Goal: Task Accomplishment & Management: Manage account settings

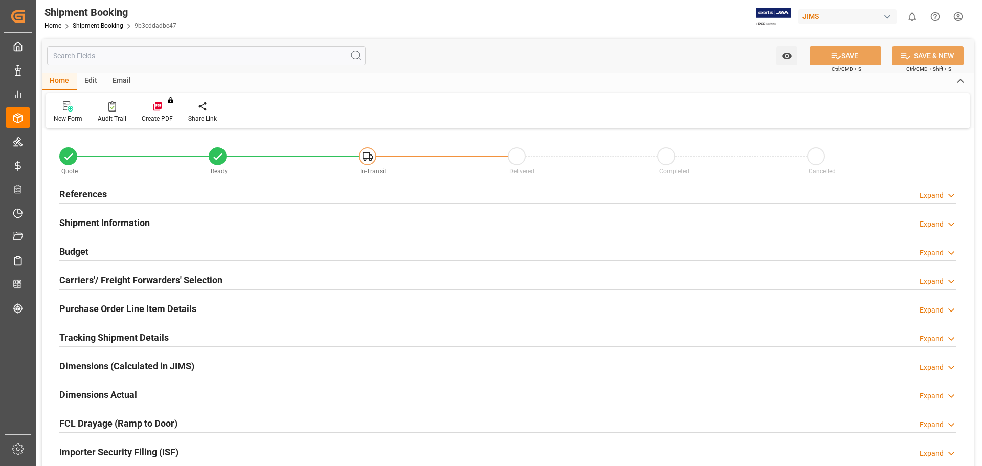
type input "1"
click at [138, 310] on h2 "Purchase Order Line Item Details" at bounding box center [127, 309] width 137 height 14
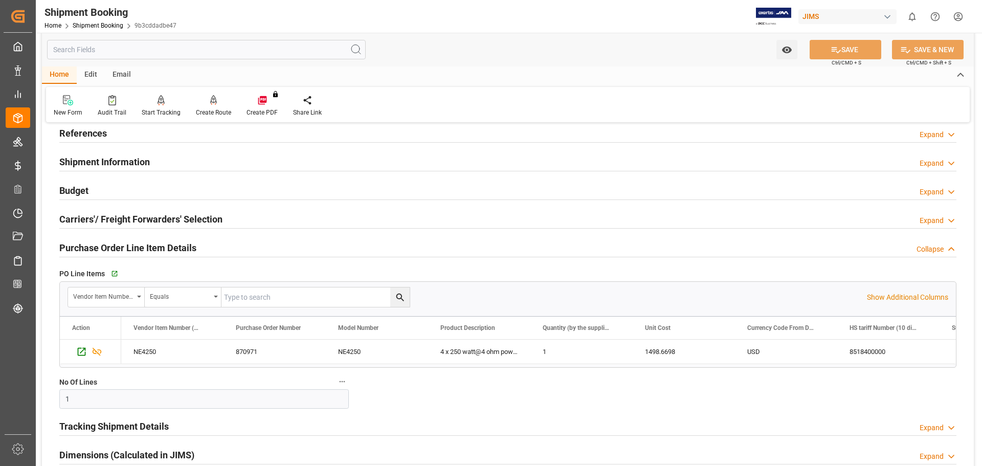
scroll to position [85, 0]
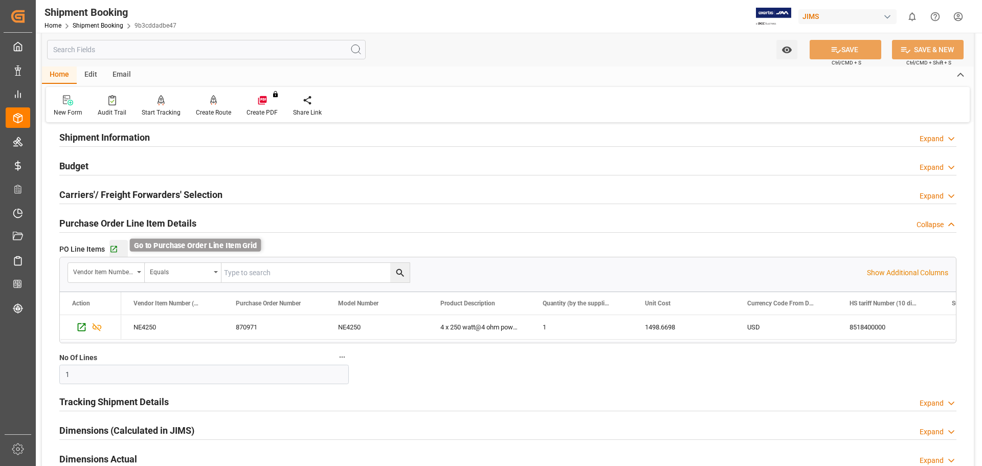
click at [117, 250] on icon "button" at bounding box center [113, 249] width 9 height 9
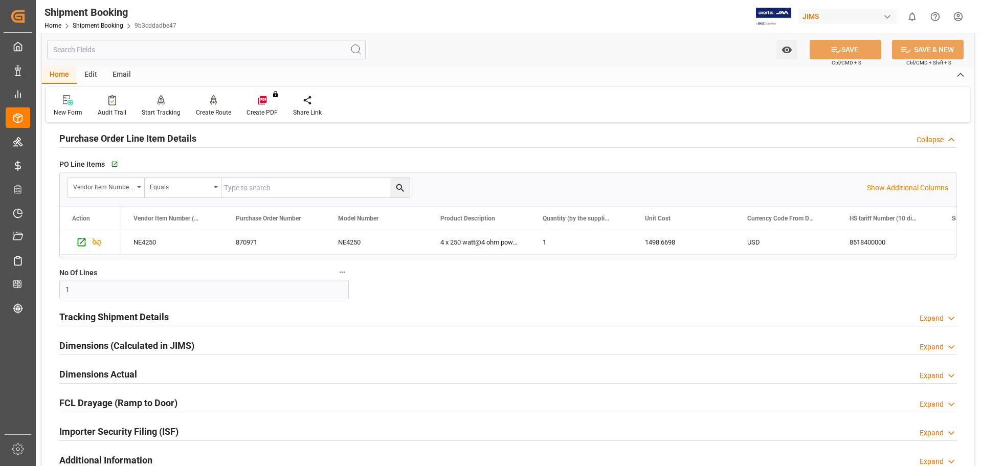
click at [114, 312] on h2 "Tracking Shipment Details" at bounding box center [113, 317] width 109 height 14
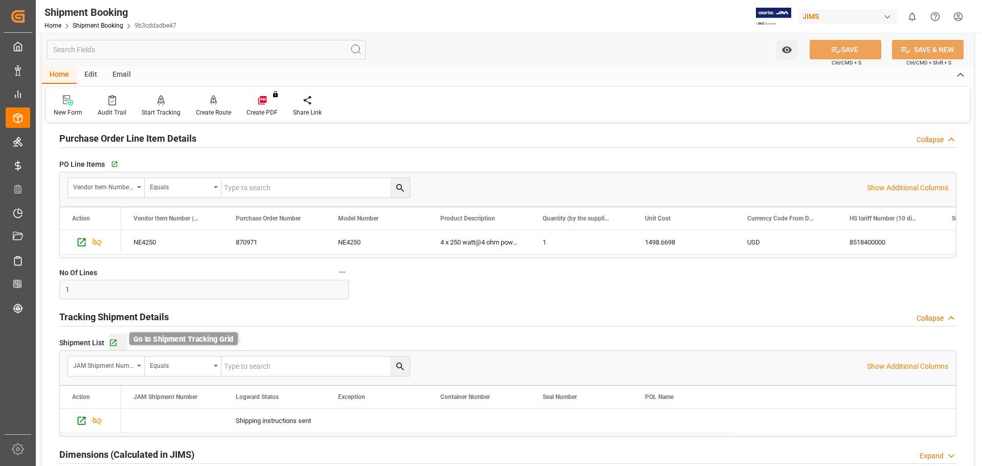
click at [114, 343] on icon "button" at bounding box center [113, 343] width 9 height 9
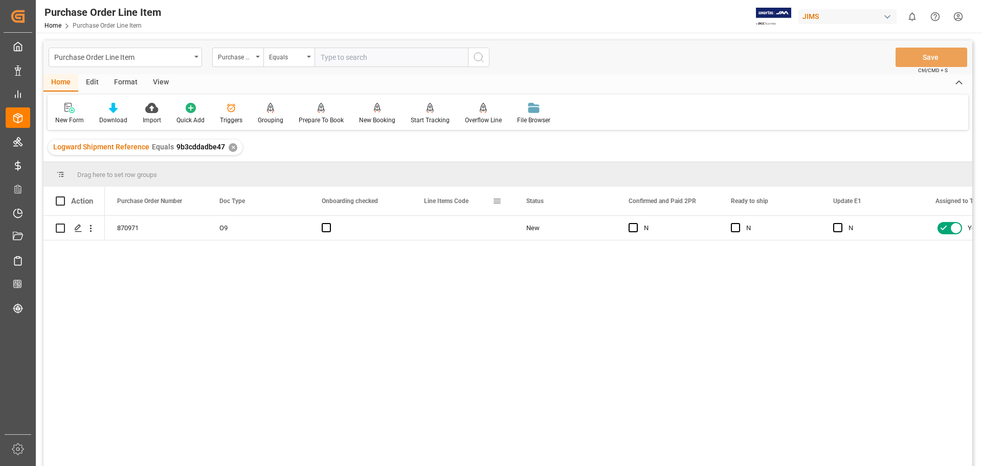
click at [495, 200] on span at bounding box center [497, 200] width 9 height 9
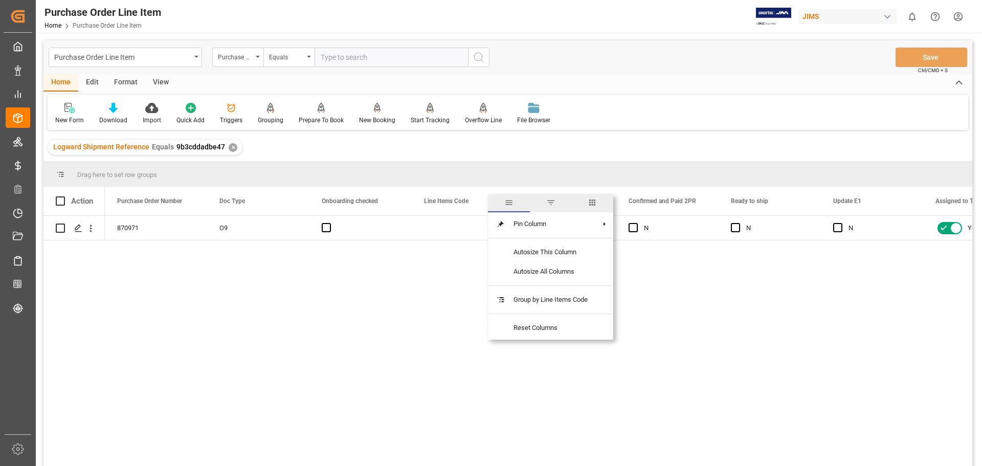
click at [595, 204] on span "columns" at bounding box center [592, 202] width 9 height 9
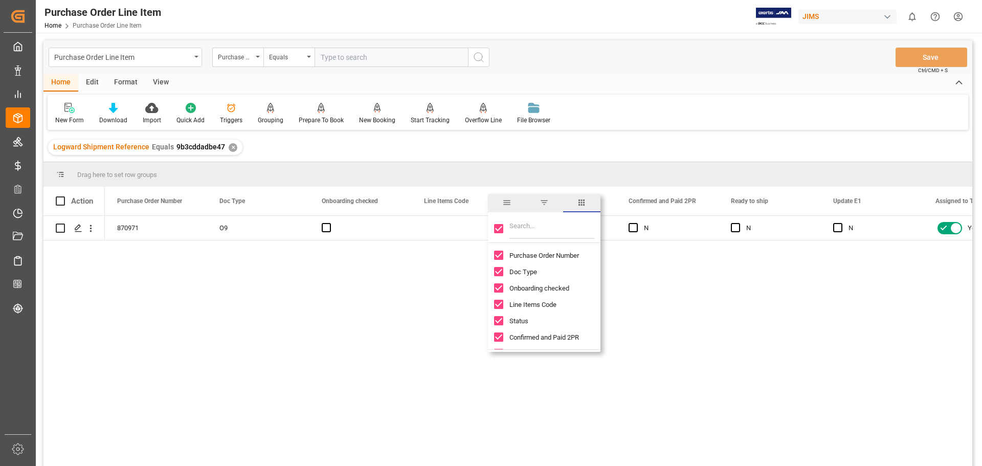
click at [501, 238] on div at bounding box center [544, 228] width 113 height 29
click at [538, 235] on input "Filter Columns Input" at bounding box center [552, 228] width 85 height 20
drag, startPoint x: 499, startPoint y: 232, endPoint x: 507, endPoint y: 232, distance: 7.7
click at [499, 232] on input "Toggle Select All Columns" at bounding box center [498, 228] width 9 height 9
checkbox input "false"
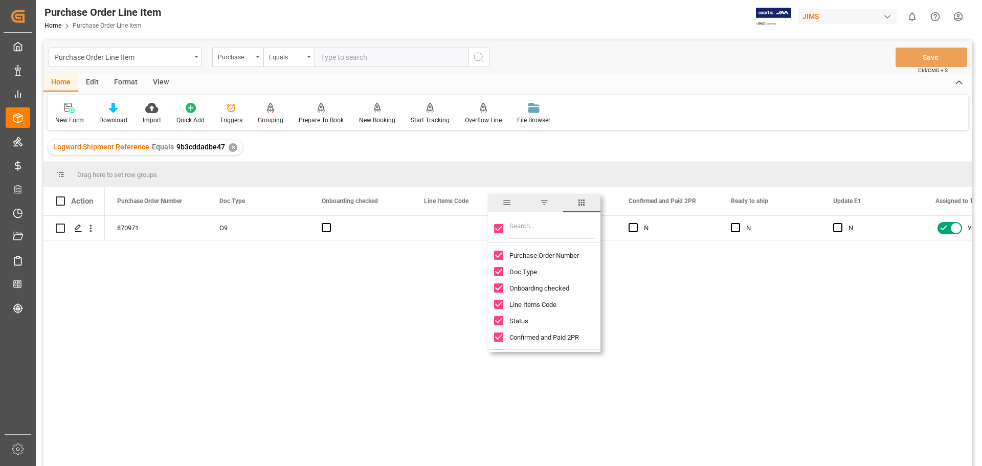
checkbox input "false"
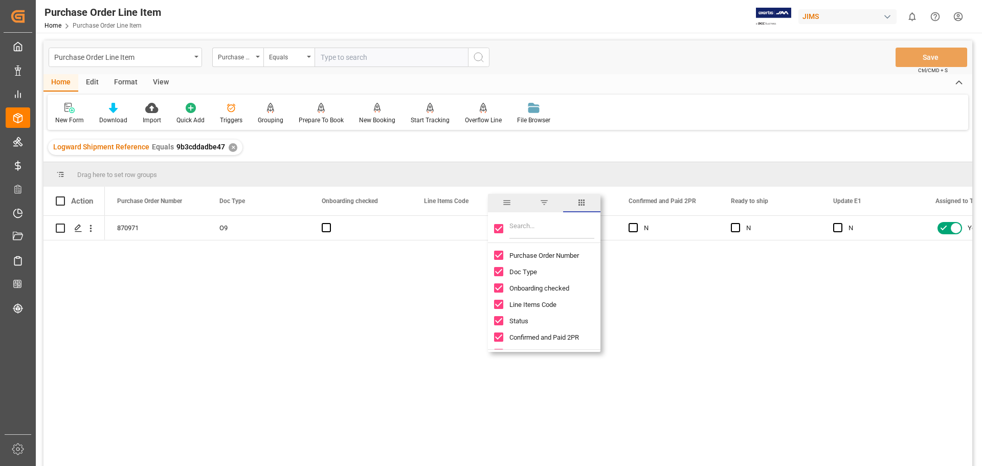
checkbox input "false"
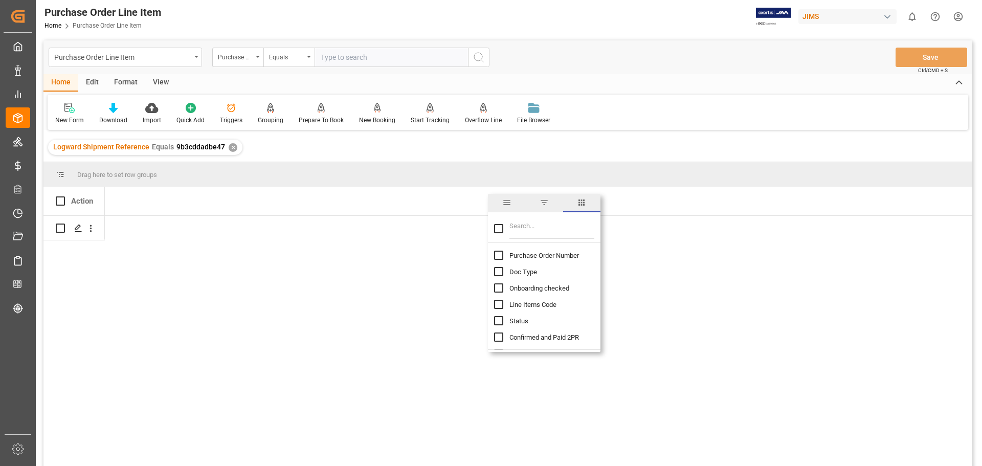
click at [525, 229] on input "Filter Columns Input" at bounding box center [552, 228] width 85 height 20
type input "incoterm"
click at [497, 231] on input "Toggle Select All Columns" at bounding box center [498, 228] width 9 height 9
checkbox input "true"
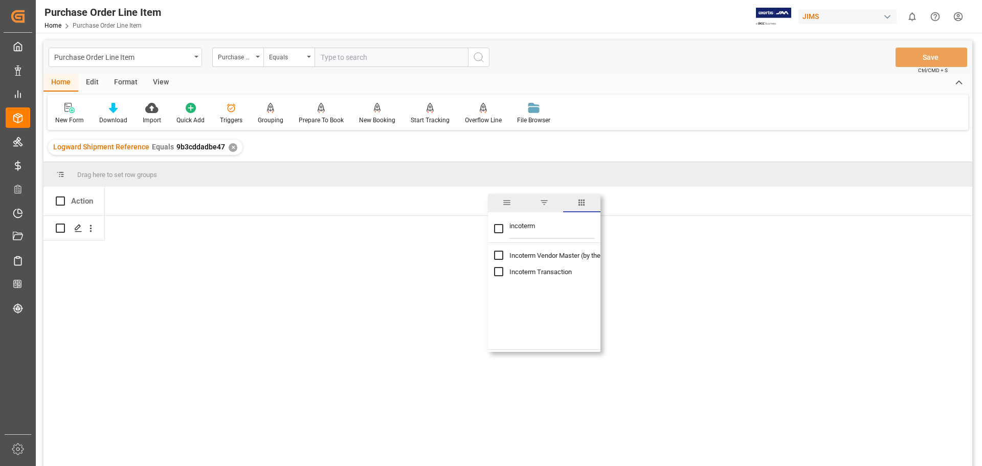
checkbox input "true"
click at [147, 230] on div "EXW [PERSON_NAME] [GEOGRAPHIC_DATA] [GEOGRAPHIC_DATA]" at bounding box center [156, 228] width 102 height 24
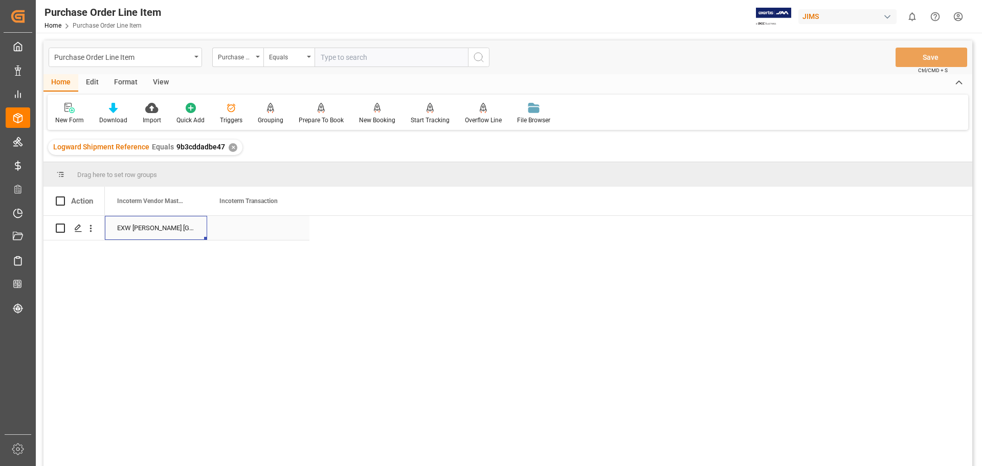
click at [166, 229] on div "EXW [PERSON_NAME] [GEOGRAPHIC_DATA] [GEOGRAPHIC_DATA]" at bounding box center [156, 228] width 102 height 24
click at [243, 227] on div "Press SPACE to select this row." at bounding box center [258, 228] width 102 height 24
type input "EXW [PERSON_NAME] [GEOGRAPHIC_DATA] [GEOGRAPHIC_DATA]"
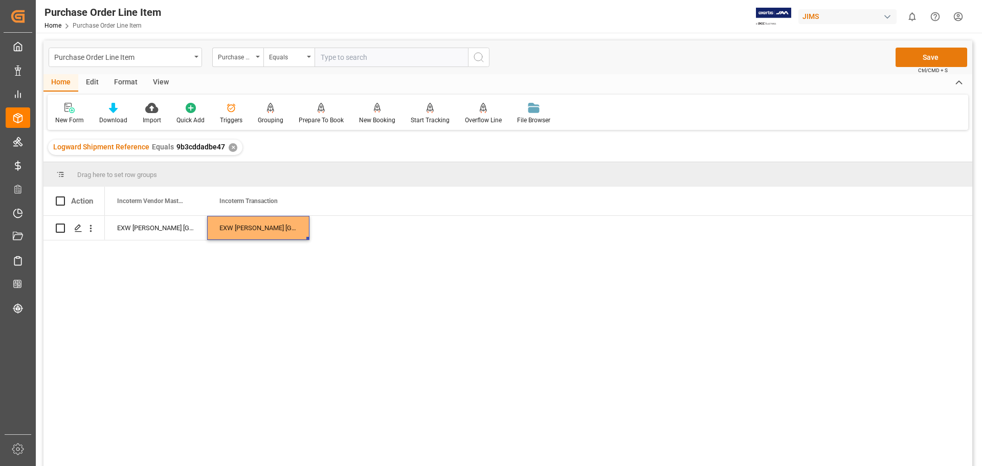
click at [949, 55] on button "Save" at bounding box center [932, 57] width 72 height 19
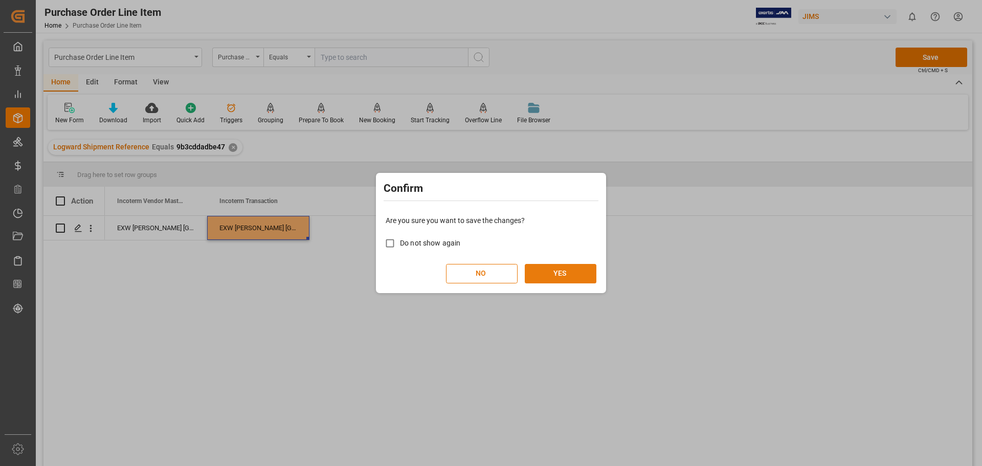
click at [538, 274] on button "YES" at bounding box center [561, 273] width 72 height 19
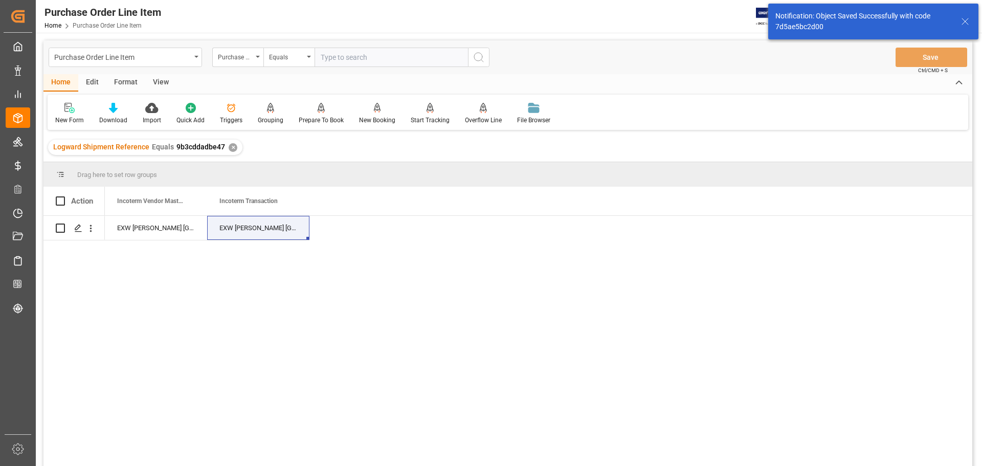
click at [155, 80] on div "View" at bounding box center [160, 82] width 31 height 17
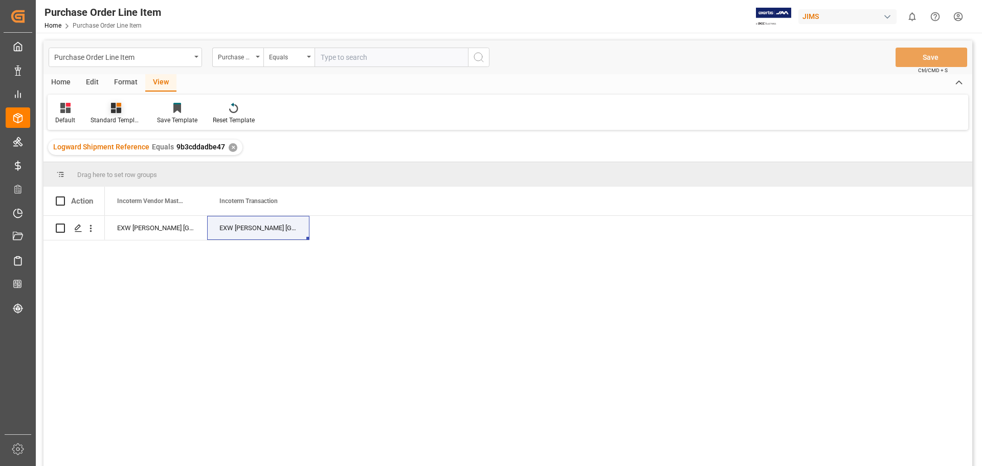
click at [111, 109] on icon at bounding box center [116, 108] width 10 height 10
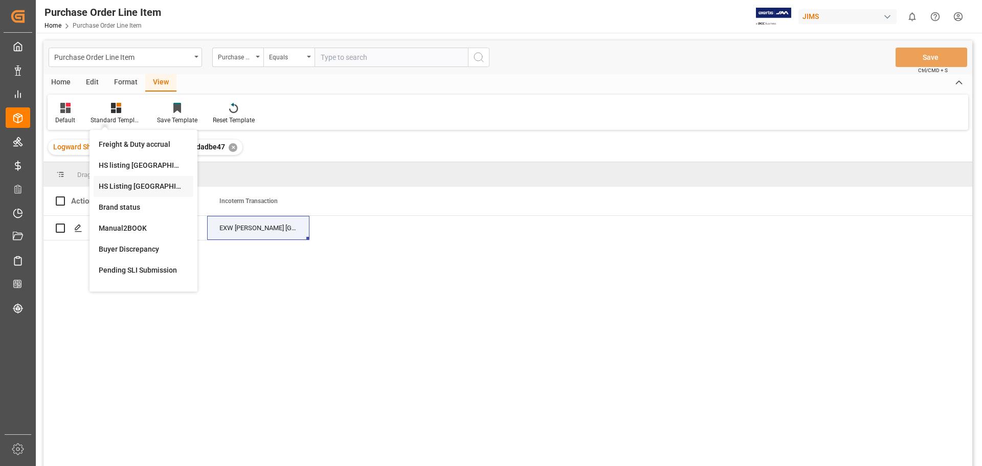
click at [116, 183] on div "HS Listing CANADA" at bounding box center [144, 186] width 90 height 11
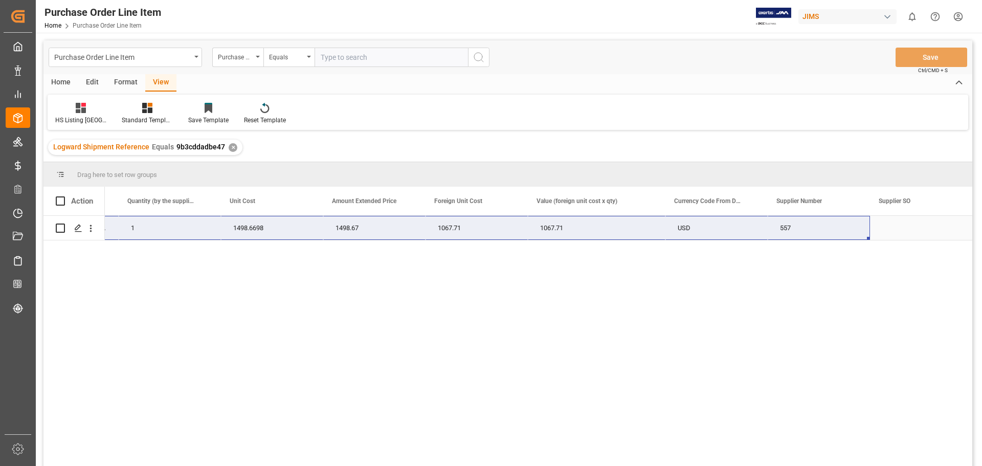
drag, startPoint x: 114, startPoint y: 234, endPoint x: 837, endPoint y: 226, distance: 723.5
click at [837, 226] on div "77-11503-US NE4250 4 x 250 watt@4 ohm pow Amp 1 1498.6698 1498.67 1067.71 1067.…" at bounding box center [239, 228] width 1468 height 25
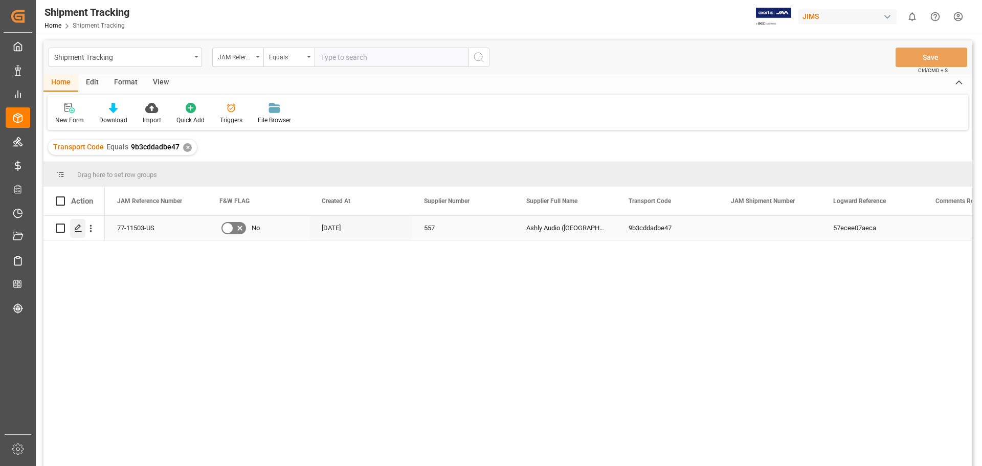
click at [79, 229] on icon "Press SPACE to select this row." at bounding box center [78, 228] width 8 height 8
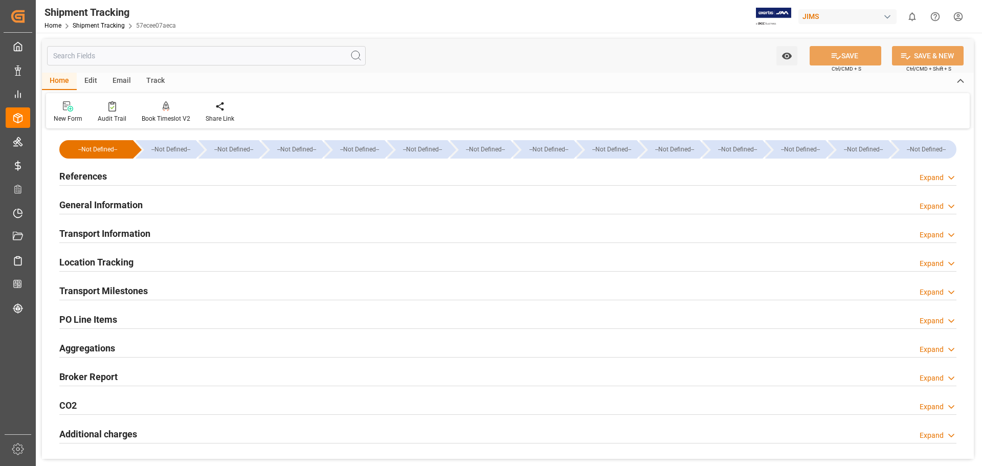
click at [78, 178] on h2 "References" at bounding box center [83, 176] width 48 height 14
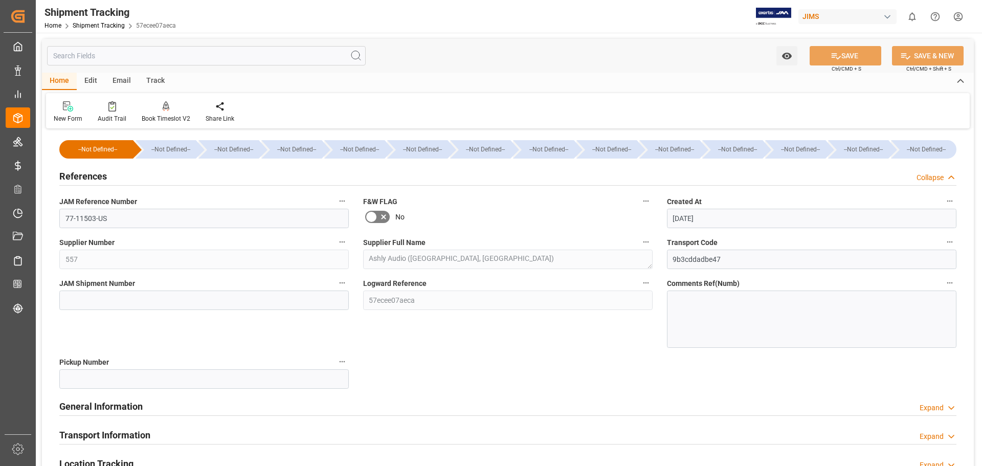
click at [413, 357] on div "--Not Defined-- --Not Defined-- --Not Defined-- --Not Defined-- --Not Defined--…" at bounding box center [508, 395] width 932 height 529
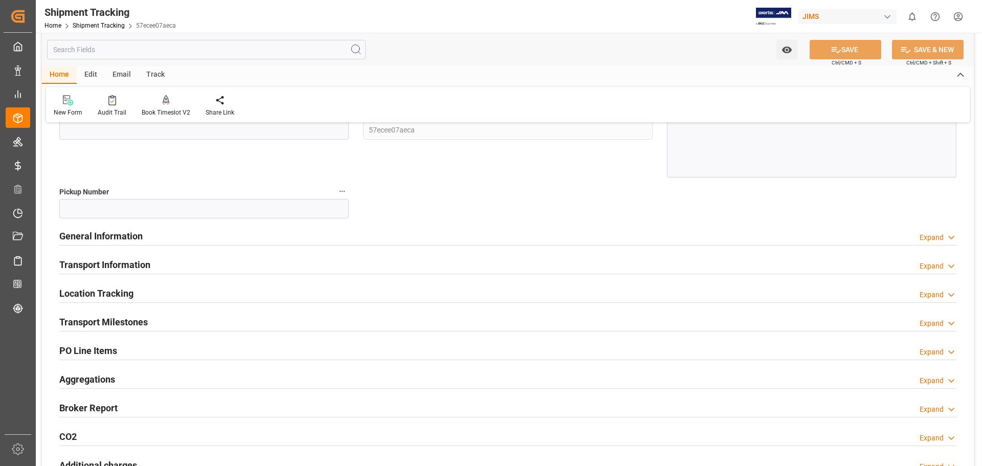
scroll to position [85, 0]
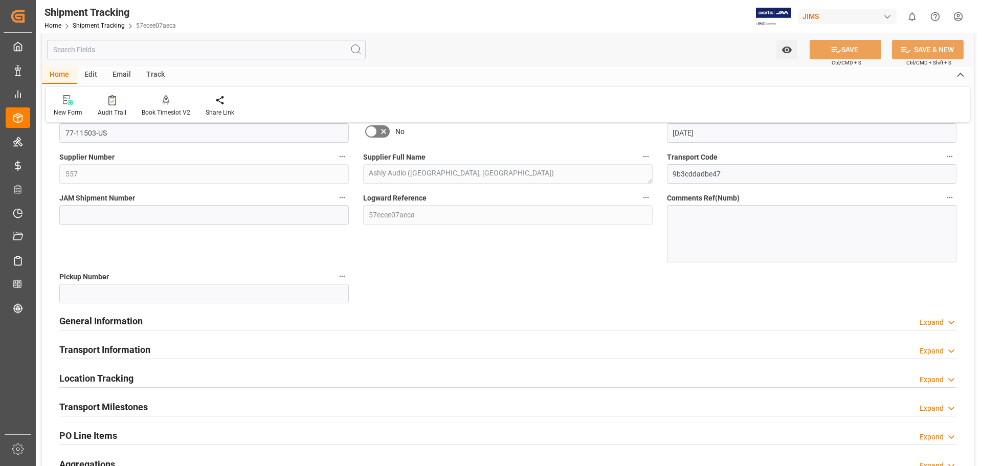
click at [129, 323] on h2 "General Information" at bounding box center [100, 321] width 83 height 14
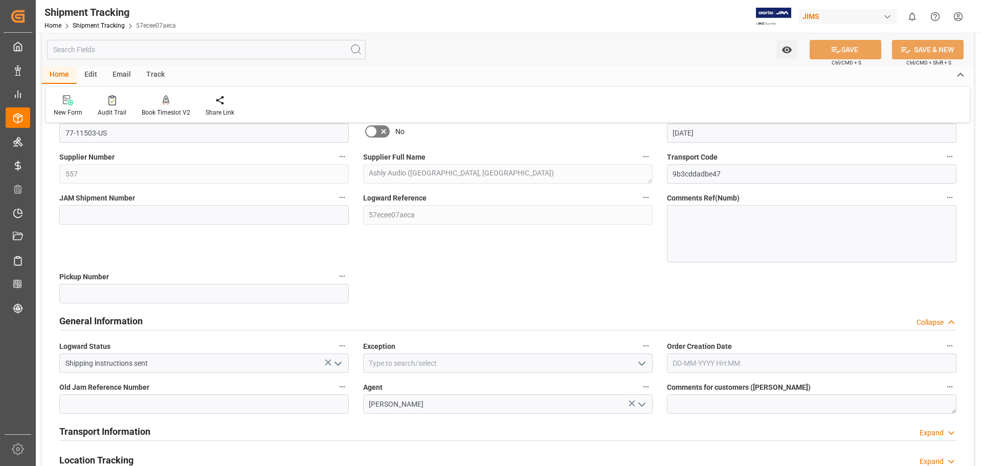
click at [129, 323] on h2 "General Information" at bounding box center [100, 321] width 83 height 14
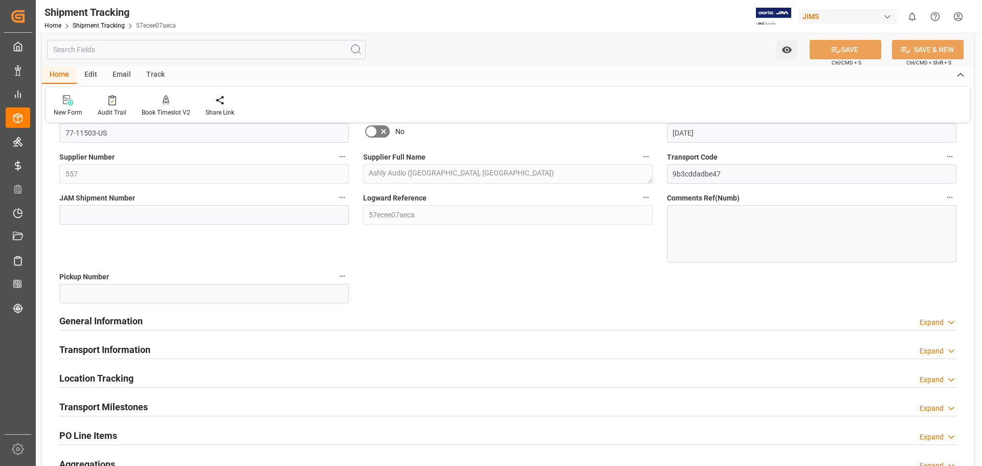
click at [130, 350] on h2 "Transport Information" at bounding box center [104, 350] width 91 height 14
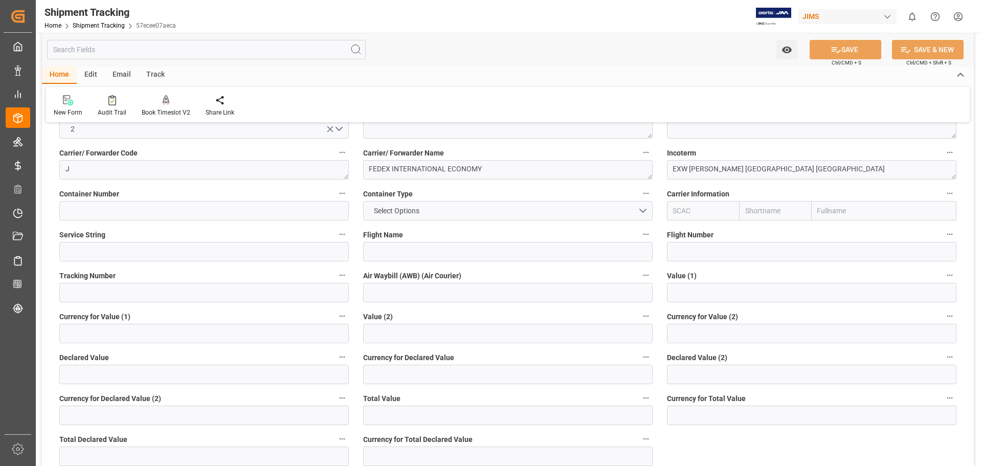
scroll to position [341, 0]
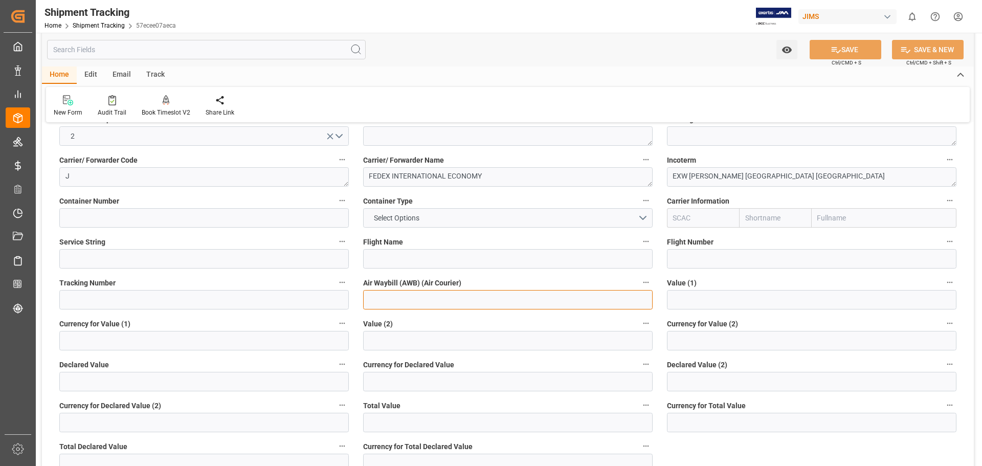
click at [384, 302] on input at bounding box center [508, 299] width 290 height 19
paste input "885200306746"
type input "885200306746"
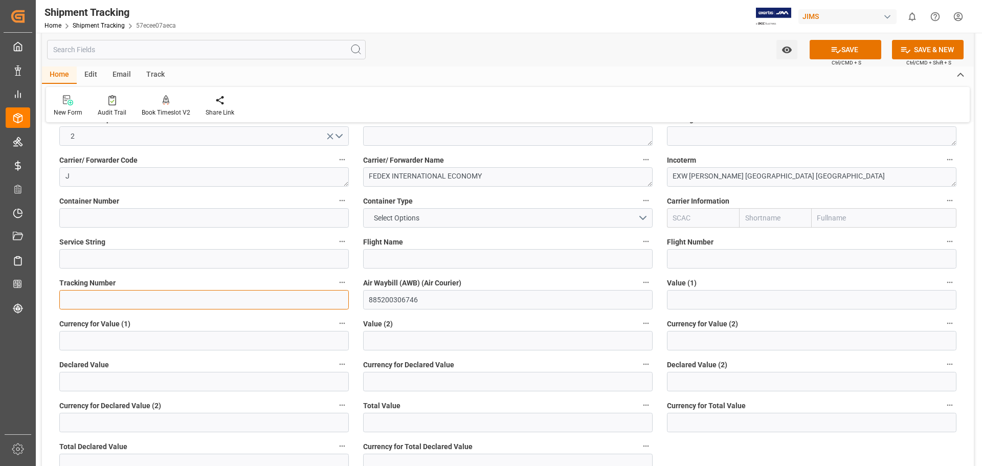
click at [147, 300] on input at bounding box center [204, 299] width 290 height 19
paste input "885200306746"
type input "885200306746"
click at [707, 304] on input "text" at bounding box center [812, 299] width 290 height 19
type input "1067.71"
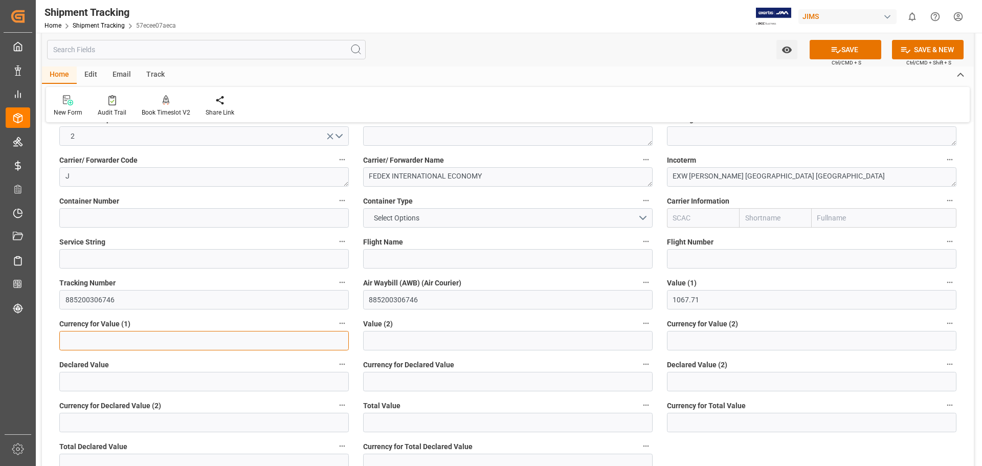
click at [157, 340] on input at bounding box center [204, 340] width 290 height 19
type input "USD"
click at [841, 52] on button "SAVE" at bounding box center [846, 49] width 72 height 19
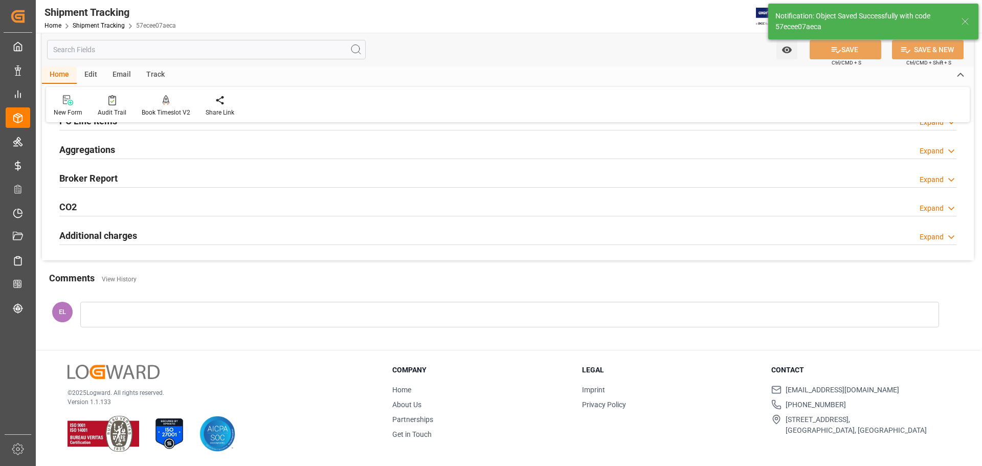
scroll to position [140, 0]
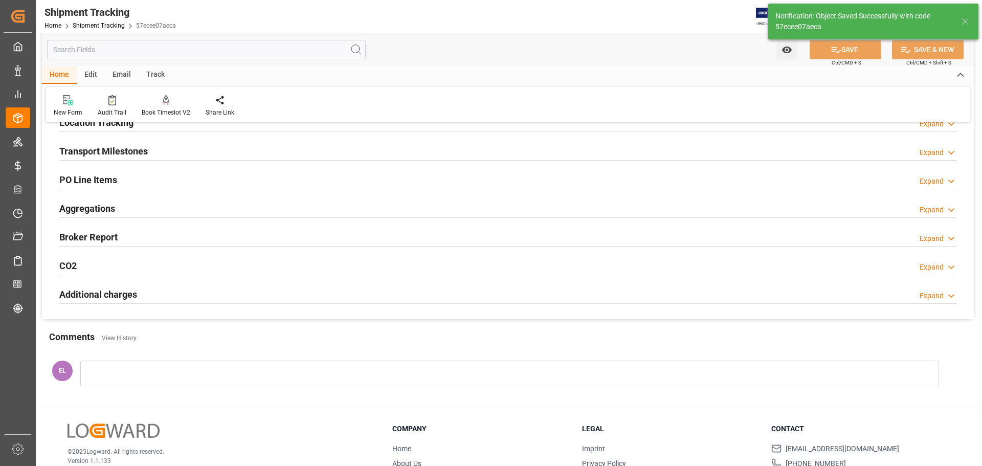
click at [106, 150] on h2 "Transport Milestones" at bounding box center [103, 151] width 89 height 14
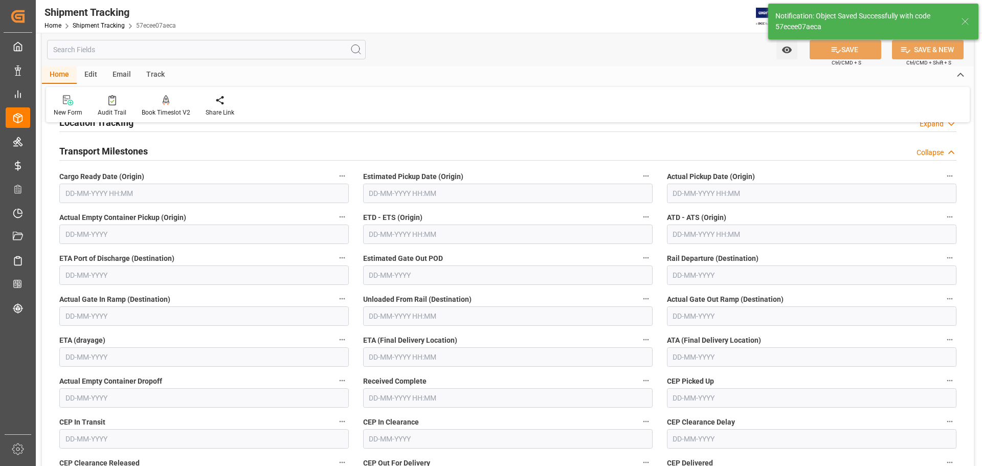
click at [100, 193] on input "text" at bounding box center [204, 193] width 290 height 19
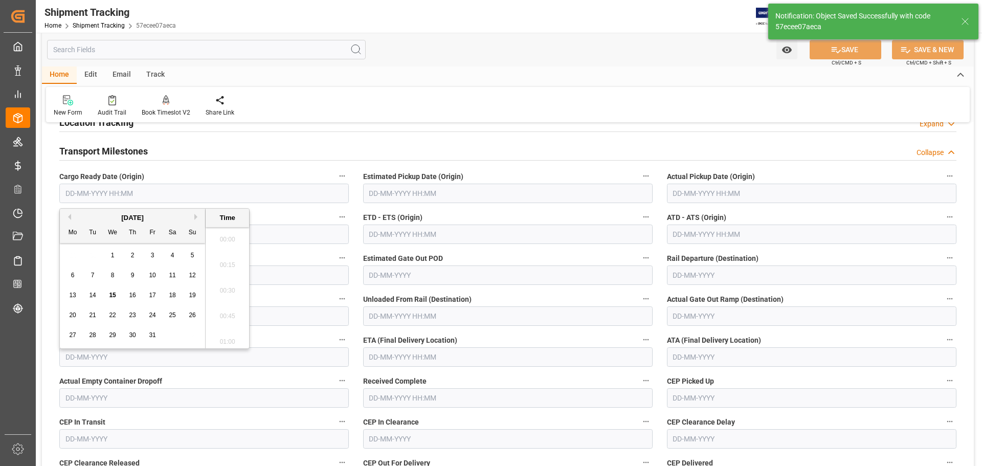
scroll to position [1590, 0]
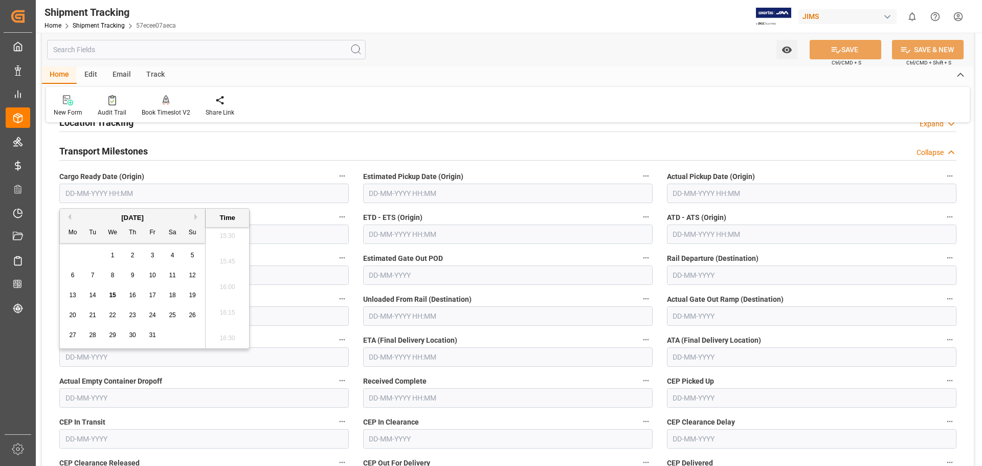
click at [86, 265] on div "29 30 1 2 3 4 5" at bounding box center [133, 256] width 140 height 20
click at [108, 295] on div "15" at bounding box center [112, 296] width 13 height 12
type input "15-10-2025 00:00"
click at [412, 192] on input "text" at bounding box center [508, 193] width 290 height 19
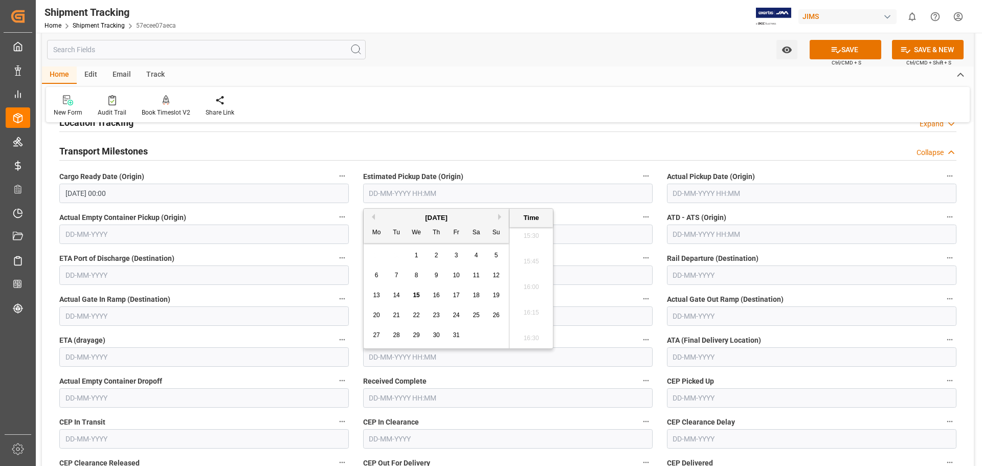
click at [390, 251] on div "29 30 1 2 3 4 5" at bounding box center [437, 256] width 140 height 20
click at [414, 296] on span "15" at bounding box center [416, 295] width 7 height 7
type input "15-10-2025 00:00"
click at [400, 440] on input "text" at bounding box center [508, 438] width 290 height 19
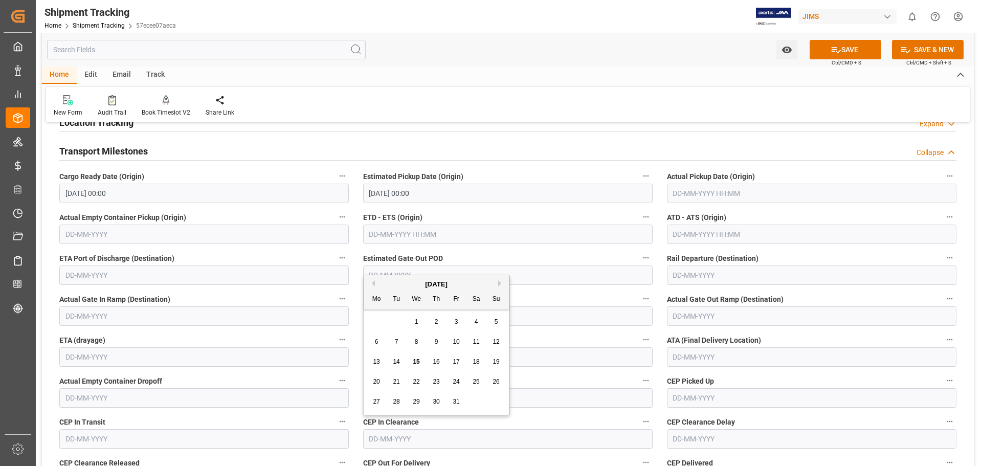
scroll to position [225, 0]
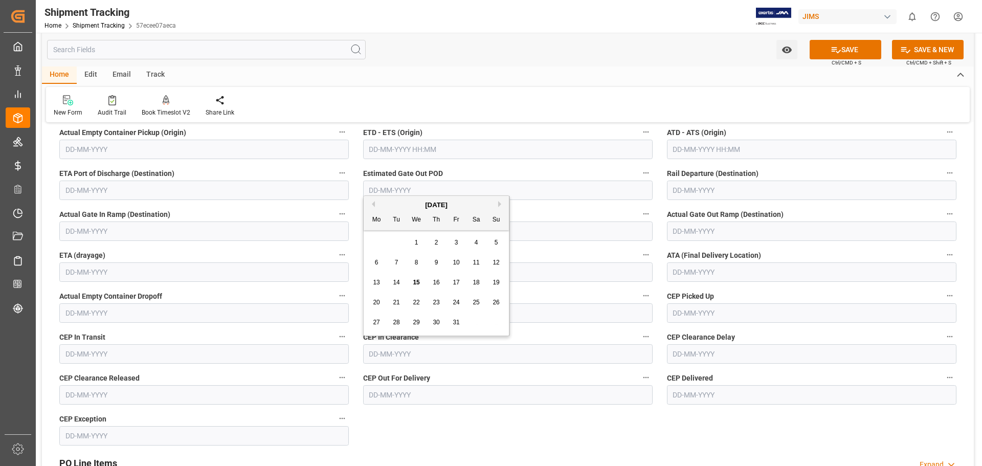
click at [589, 269] on input "text" at bounding box center [508, 271] width 290 height 19
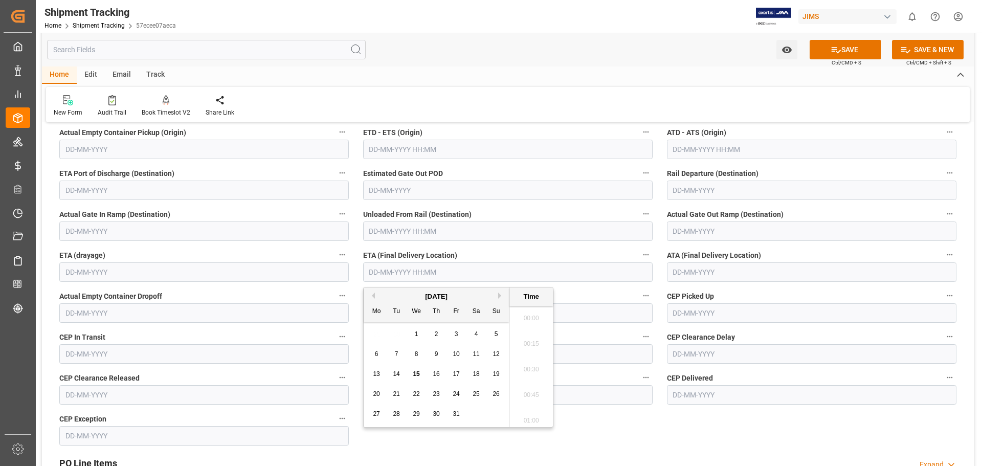
scroll to position [1590, 0]
click at [397, 376] on span "14" at bounding box center [396, 373] width 7 height 7
click at [435, 373] on span "16" at bounding box center [436, 373] width 7 height 7
type input "16-10-2025 00:00"
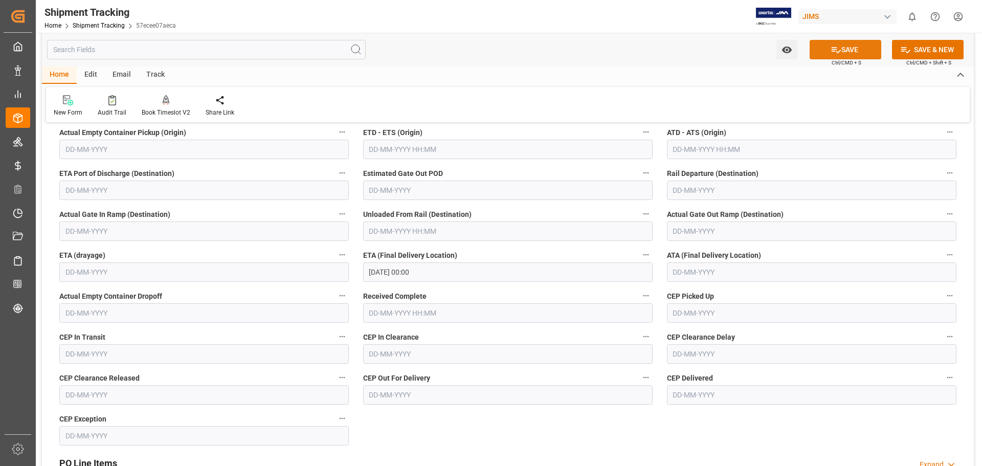
click at [855, 53] on button "SAVE" at bounding box center [846, 49] width 72 height 19
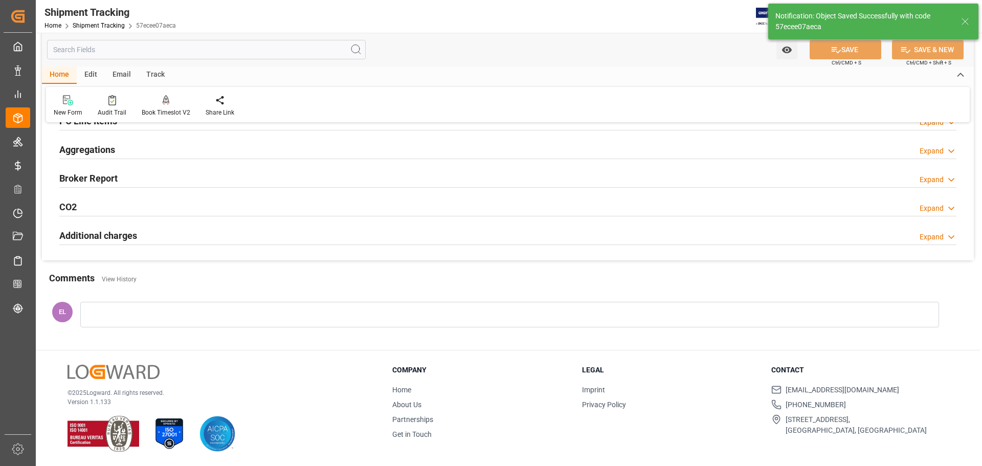
scroll to position [199, 0]
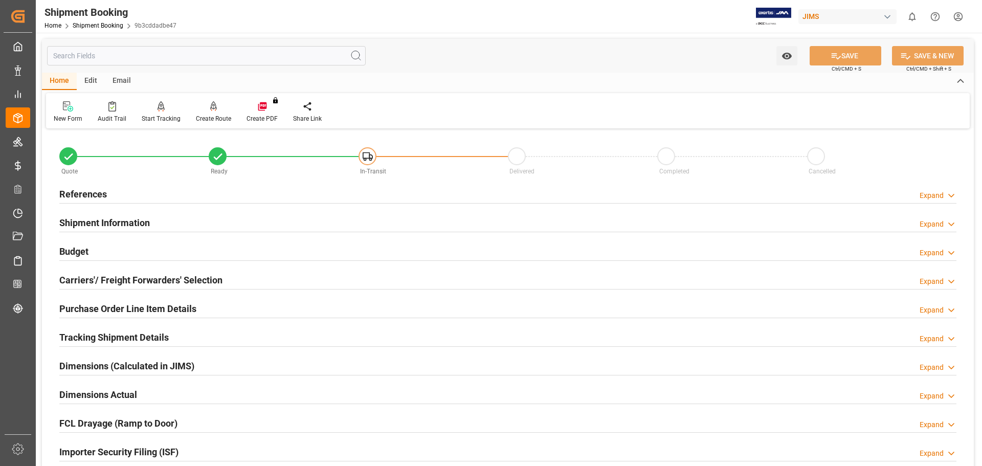
click at [87, 191] on h2 "References" at bounding box center [83, 194] width 48 height 14
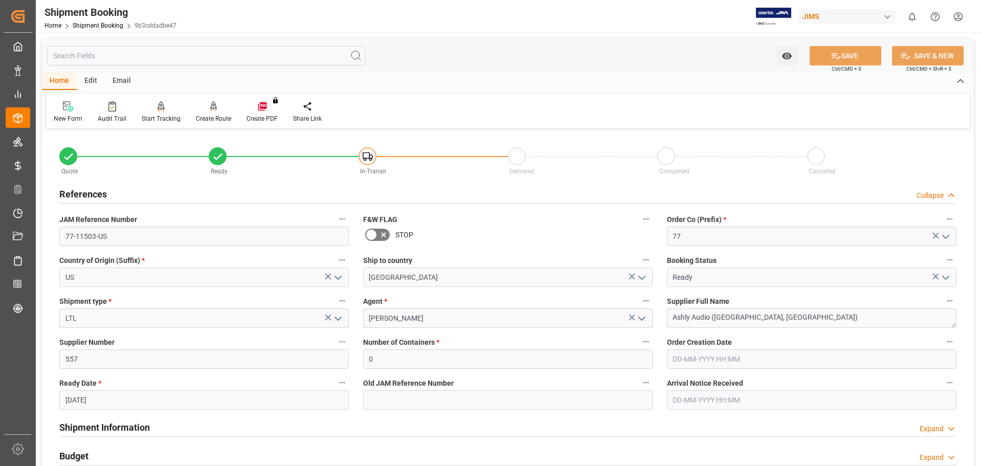
click at [87, 191] on h2 "References" at bounding box center [83, 194] width 48 height 14
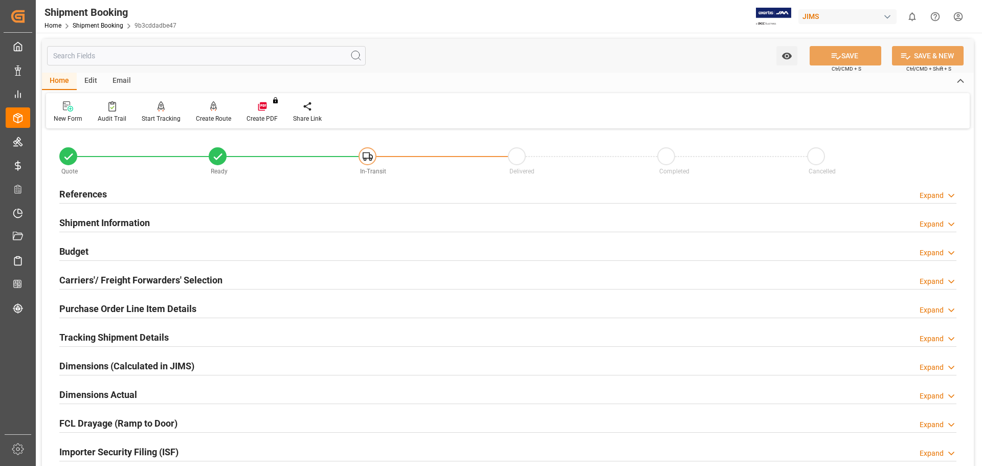
scroll to position [302, 0]
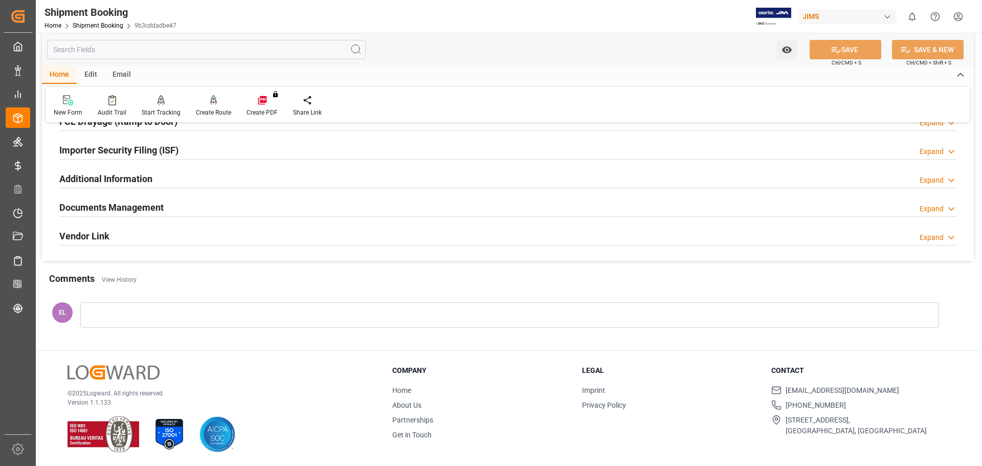
click at [139, 208] on h2 "Documents Management" at bounding box center [111, 208] width 104 height 14
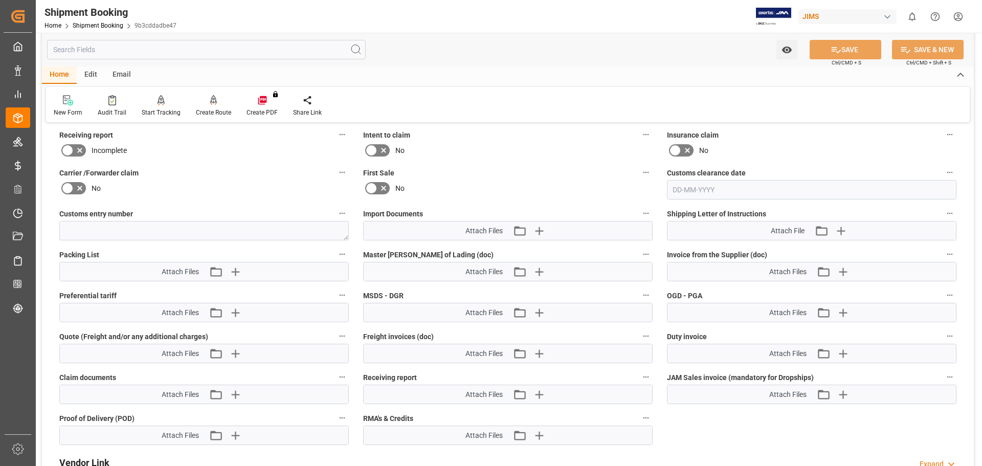
scroll to position [558, 0]
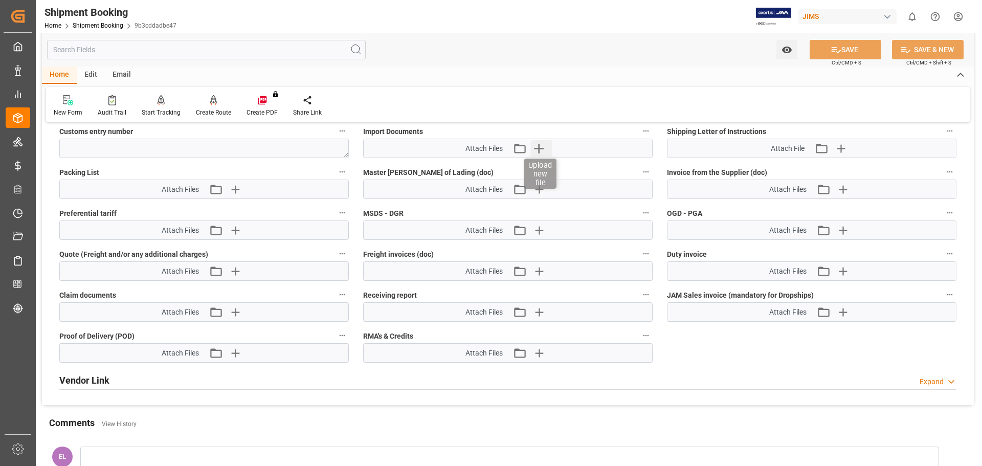
click at [540, 148] on icon "button" at bounding box center [539, 149] width 10 height 10
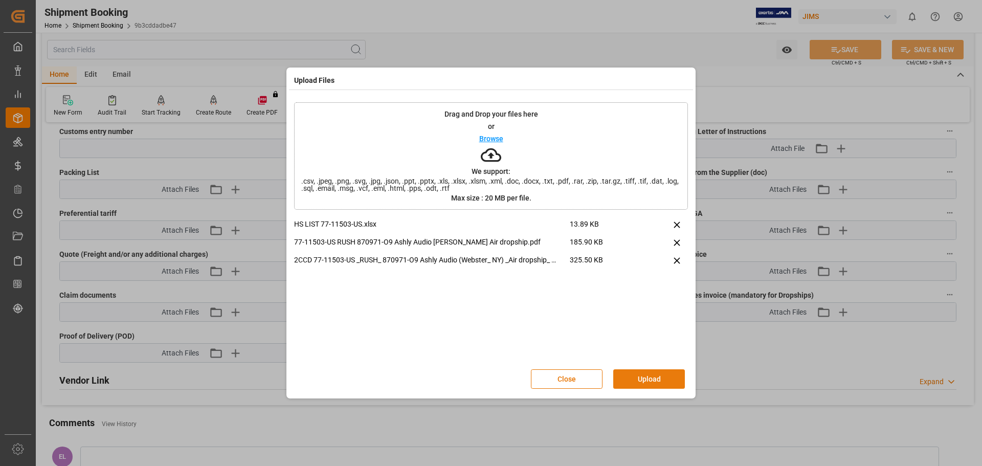
click at [634, 379] on button "Upload" at bounding box center [649, 378] width 72 height 19
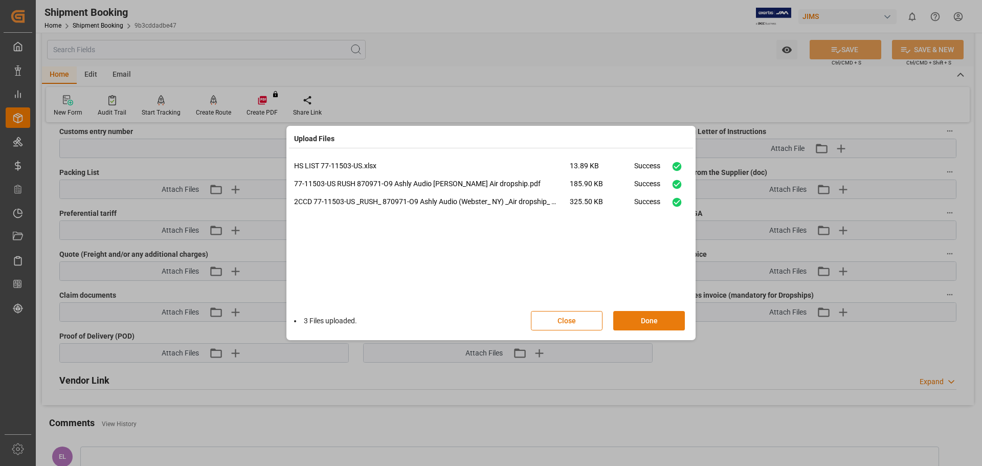
click at [659, 325] on button "Done" at bounding box center [649, 320] width 72 height 19
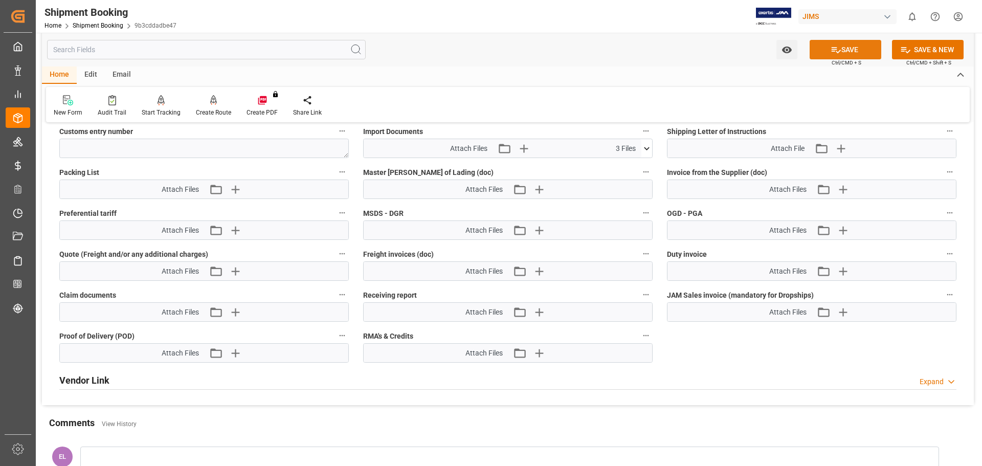
click at [860, 52] on button "SAVE" at bounding box center [846, 49] width 72 height 19
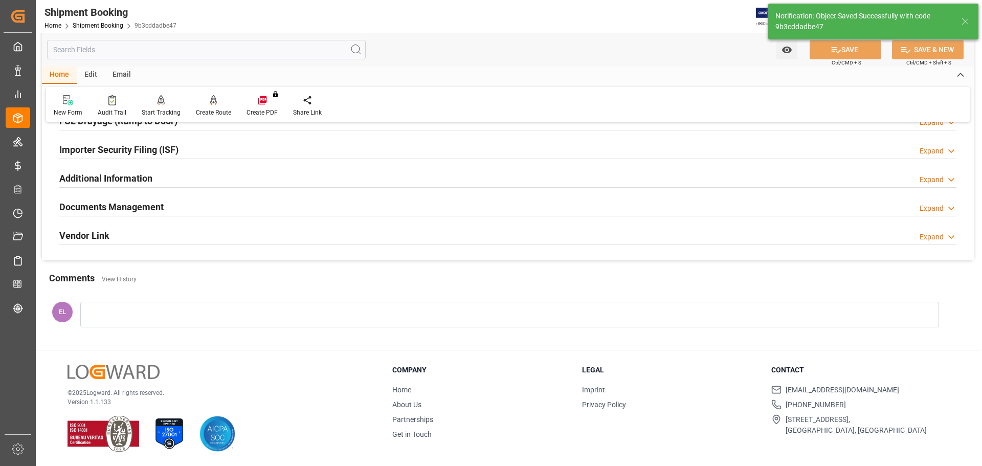
scroll to position [158, 0]
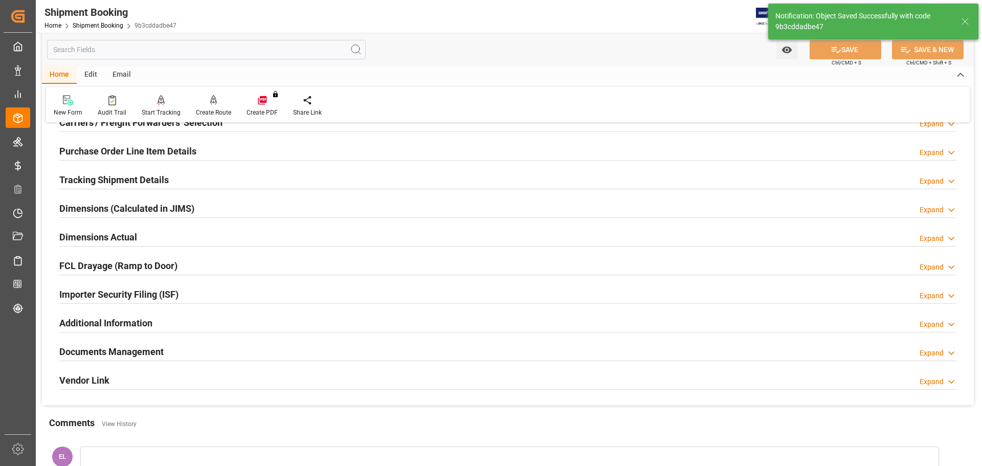
click at [143, 350] on h2 "Documents Management" at bounding box center [111, 352] width 104 height 14
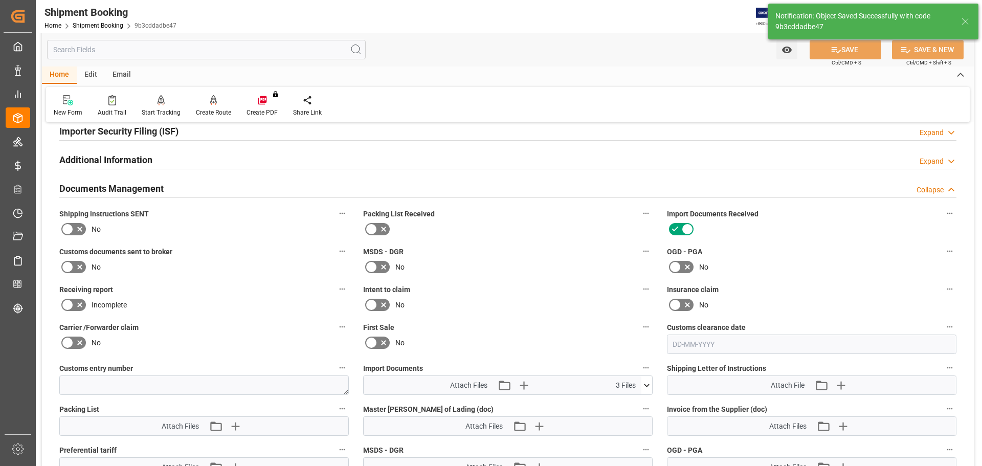
scroll to position [302, 0]
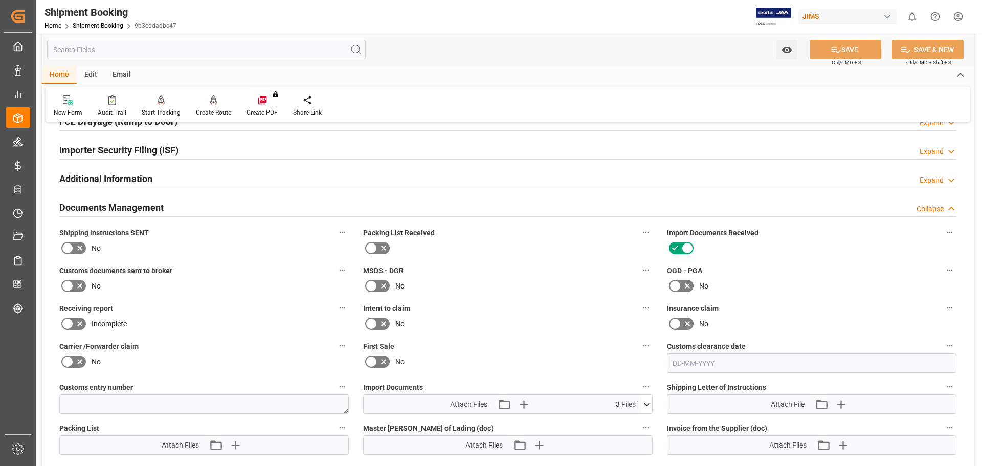
click at [73, 285] on icon at bounding box center [67, 286] width 12 height 12
click at [0, 0] on input "checkbox" at bounding box center [0, 0] width 0 height 0
click at [860, 54] on button "SAVE" at bounding box center [846, 49] width 72 height 19
